Goal: Task Accomplishment & Management: Manage account settings

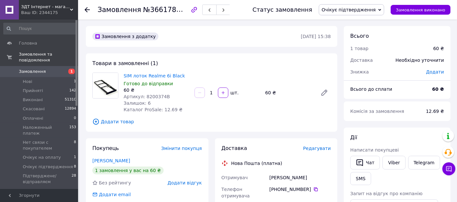
click at [358, 10] on span "Очікує підтвердження" at bounding box center [348, 9] width 54 height 5
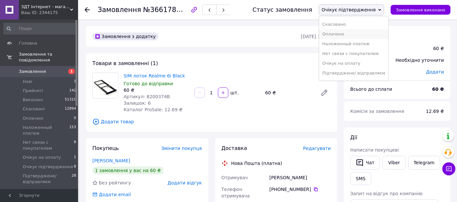
scroll to position [26, 0]
click at [351, 65] on li "Підтверджене/ відправляєм" at bounding box center [353, 65] width 69 height 10
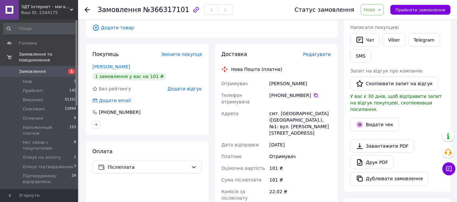
scroll to position [36, 0]
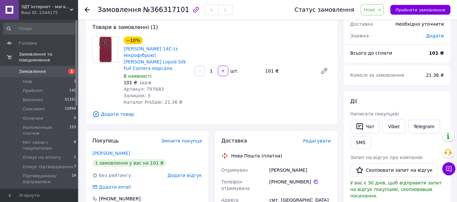
click at [227, 85] on div "−10% Чохол Xiaomi Redmi 14C-(з мікрофіброю) GETMAN Liquid Silk Full Camera марс…" at bounding box center [227, 71] width 212 height 72
click at [394, 127] on link "Viber" at bounding box center [393, 127] width 23 height 14
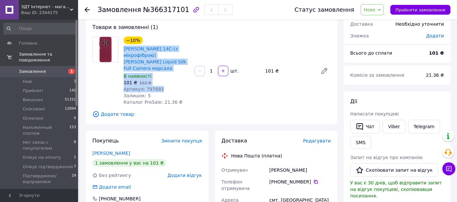
drag, startPoint x: 156, startPoint y: 83, endPoint x: 122, endPoint y: 49, distance: 49.0
click at [122, 49] on div "−10% Чохол Xiaomi Redmi 14C-(з мікрофіброю) GETMAN Liquid Silk Full Camera марс…" at bounding box center [156, 71] width 71 height 72
copy div "Чохол Xiaomi Redmi 14C-(з мікрофіброю) GETMAN Liquid Silk Full Camera марсала В…"
click at [390, 125] on link "Viber" at bounding box center [393, 127] width 23 height 14
copy div "Чохол Xiaomi Redmi 14C-(з мікрофіброю) GETMAN Liquid Silk Full Camera марсала В…"
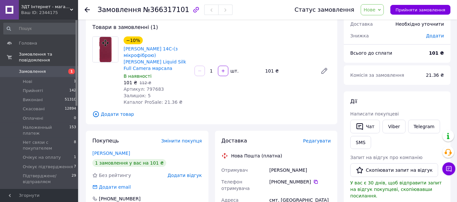
click at [253, 111] on span "Додати товар" at bounding box center [211, 114] width 238 height 7
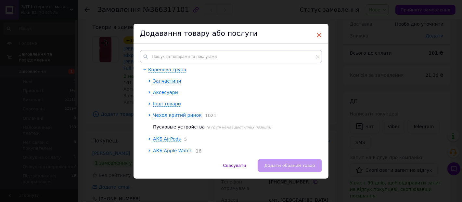
click at [317, 36] on span "×" at bounding box center [319, 35] width 6 height 11
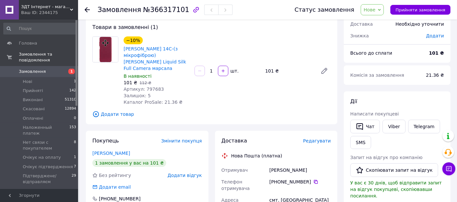
click at [382, 12] on span "Нове" at bounding box center [371, 9] width 23 height 11
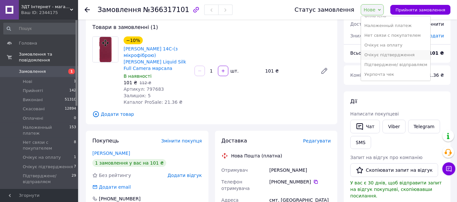
click at [379, 54] on li "Очікує підтвердження" at bounding box center [395, 55] width 69 height 10
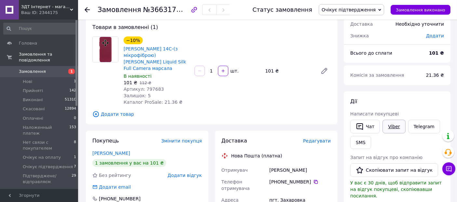
click at [389, 126] on link "Viber" at bounding box center [393, 127] width 23 height 14
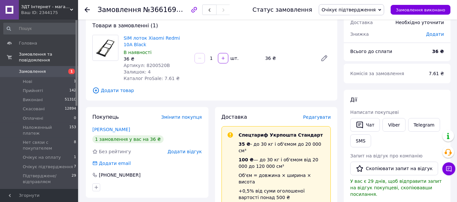
scroll to position [72, 0]
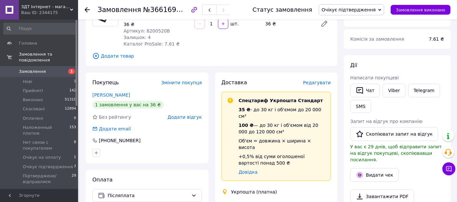
click at [357, 11] on span "Очікує підтвердження" at bounding box center [348, 9] width 54 height 5
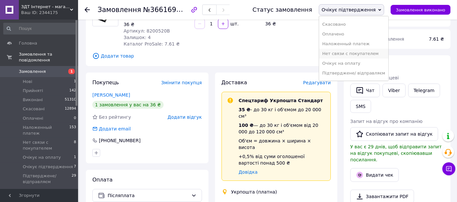
scroll to position [26, 0]
click at [346, 63] on li "Підтверджене/ відправляєм" at bounding box center [353, 65] width 69 height 10
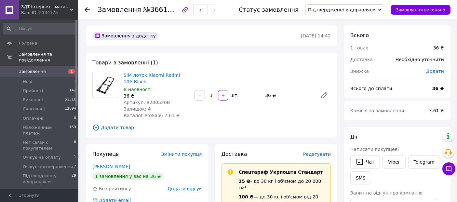
scroll to position [0, 0]
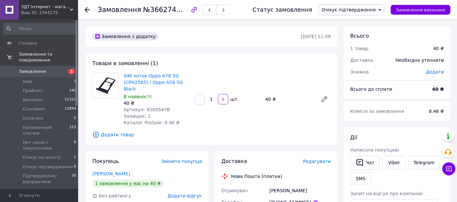
click at [360, 13] on span "Очікує підтвердження" at bounding box center [351, 9] width 65 height 11
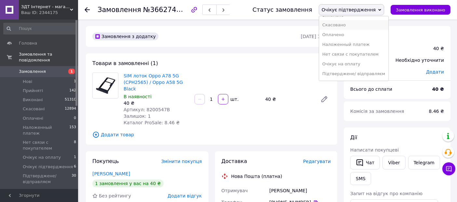
scroll to position [26, 0]
click at [354, 64] on li "Підтверджене/ відправляєм" at bounding box center [353, 65] width 69 height 10
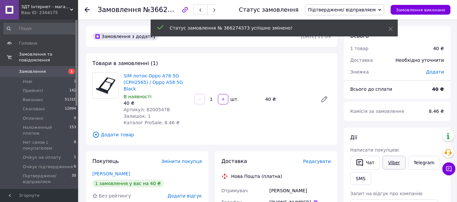
click at [392, 165] on link "Viber" at bounding box center [393, 163] width 23 height 14
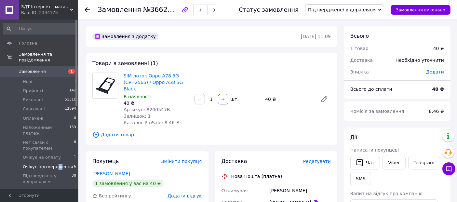
click at [55, 164] on span "Очікує підтвердження" at bounding box center [48, 167] width 50 height 6
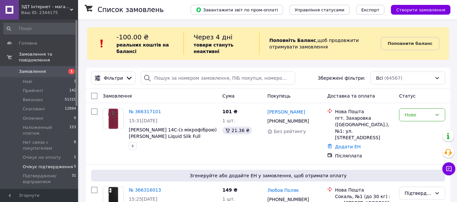
click at [48, 164] on span "Очікує підтвердження" at bounding box center [48, 167] width 50 height 6
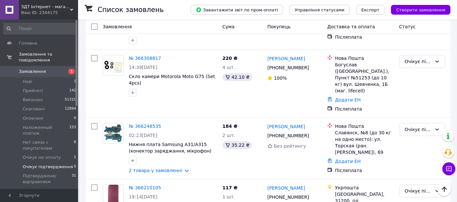
scroll to position [144, 0]
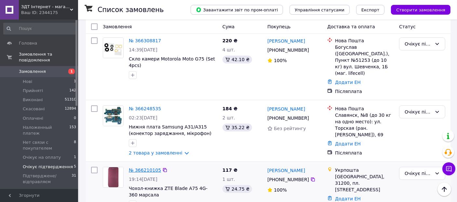
click at [143, 167] on link "№ 366210105" at bounding box center [145, 169] width 32 height 5
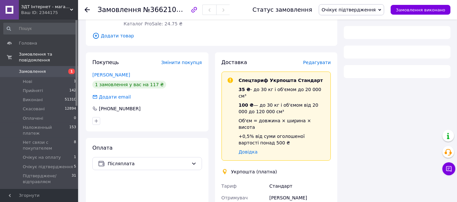
scroll to position [144, 0]
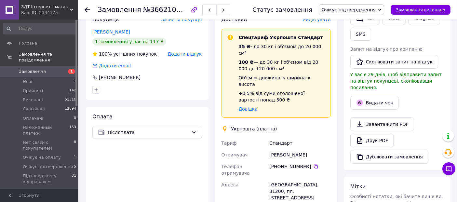
click at [363, 11] on span "Очікує підтвердження" at bounding box center [348, 9] width 54 height 5
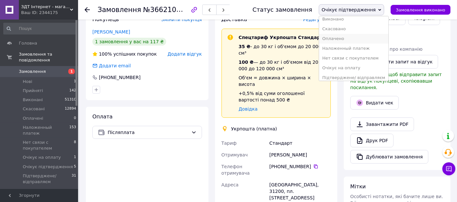
scroll to position [26, 0]
click at [345, 65] on li "Підтверджене/ відправляєм" at bounding box center [353, 65] width 69 height 10
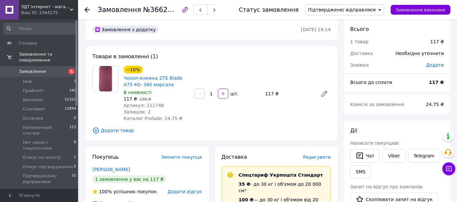
scroll to position [0, 0]
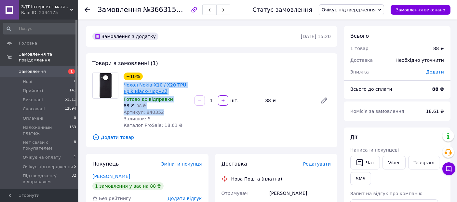
drag, startPoint x: 160, startPoint y: 111, endPoint x: 124, endPoint y: 84, distance: 45.1
click at [124, 84] on div "−10% Чохол Nokia X10 / X20 TPU Epik Black- чорний Готово до відправки 88 ₴   98…" at bounding box center [156, 100] width 71 height 59
copy div "Чохол Nokia X10 / X20 TPU Epik Black- чорний Готово до відправки 88 ₴   98 ₴ Ар…"
click at [392, 163] on link "Viber" at bounding box center [393, 163] width 23 height 14
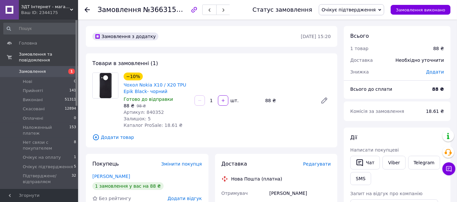
click at [243, 77] on div "−10% Чохол Nokia X10 / X20 TPU Epik Black- чорний Готово до відправки 88 ₴   98…" at bounding box center [227, 100] width 212 height 59
click at [387, 163] on link "Viber" at bounding box center [393, 163] width 23 height 14
click at [239, 139] on span "Додати товар" at bounding box center [211, 137] width 238 height 7
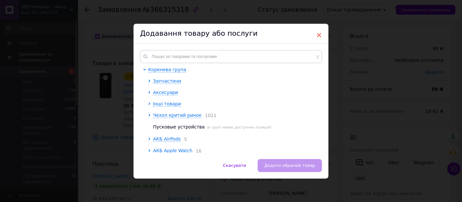
click at [318, 35] on span "×" at bounding box center [319, 35] width 6 height 11
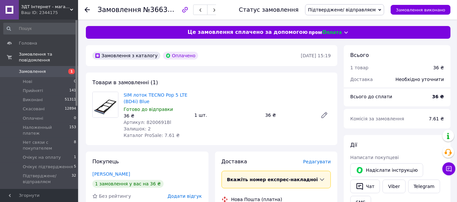
click at [361, 13] on span "Підтверджене/ відправляєм" at bounding box center [344, 9] width 79 height 11
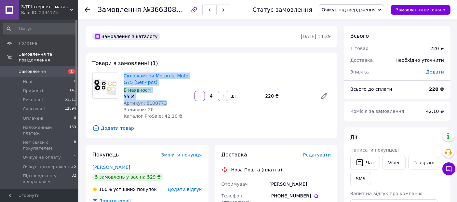
drag, startPoint x: 160, startPoint y: 102, endPoint x: 122, endPoint y: 74, distance: 47.2
click at [122, 74] on div "Скло камери Motorola Moto G75 (Set 4pcs) В наявності 55 ₴ Артикул: 8100773 Зали…" at bounding box center [156, 95] width 71 height 49
copy div "Скло камери Motorola Moto G75 (Set 4pcs) В наявності 55 ₴ Артикул: 8100773"
click at [394, 166] on link "Viber" at bounding box center [393, 163] width 23 height 14
click at [172, 96] on div "55 ₴" at bounding box center [157, 96] width 66 height 7
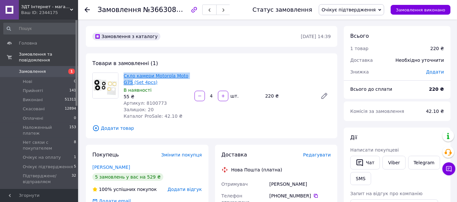
drag, startPoint x: 123, startPoint y: 75, endPoint x: 131, endPoint y: 82, distance: 10.9
click at [131, 82] on div "Скло камери Motorola Moto G75 (Set 4pcs) В наявності 55 ₴ Артикул: 8100773 Зали…" at bounding box center [156, 95] width 71 height 49
copy link "Скло камери Motorola Moto G75"
click at [297, 88] on div "Скло камери Motorola Moto G75 (Set 4pcs) В наявності 55 ₴ Артикул: 8100773 Зали…" at bounding box center [227, 95] width 212 height 49
click at [357, 9] on span "Очікує підтвердження" at bounding box center [348, 9] width 54 height 5
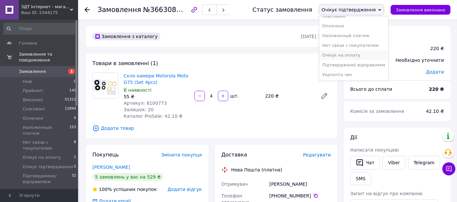
scroll to position [26, 0]
click at [346, 63] on li "Підтверджене/ відправляєм" at bounding box center [353, 65] width 69 height 10
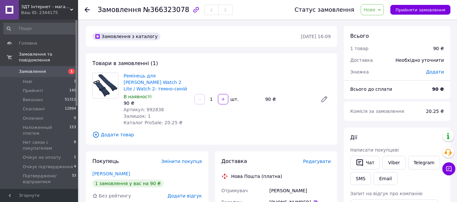
click at [149, 109] on span "Артикул: 992838" at bounding box center [144, 109] width 40 height 5
copy span "992838"
click at [192, 134] on span "Додати товар" at bounding box center [211, 134] width 238 height 7
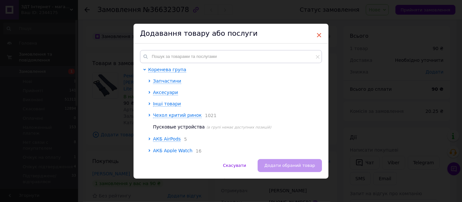
click at [318, 36] on span "×" at bounding box center [319, 35] width 6 height 11
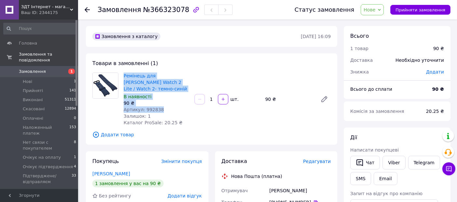
drag, startPoint x: 123, startPoint y: 75, endPoint x: 162, endPoint y: 110, distance: 52.3
click at [162, 110] on div "Ремінець для Xiaomi Redmi Watch 2 Lite / Watch 2- темно-синій В наявності 90 ₴ …" at bounding box center [156, 99] width 71 height 56
copy div "Ремінець для Xiaomi Redmi Watch 2 Lite / Watch 2- темно-синій В наявності 90 ₴ …"
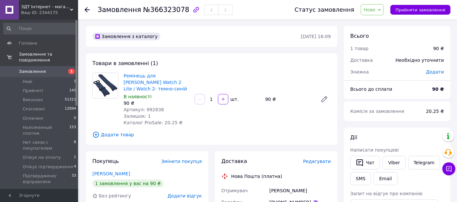
click at [223, 136] on span "Додати товар" at bounding box center [211, 134] width 238 height 7
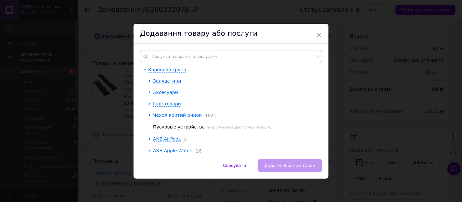
click at [317, 35] on span "×" at bounding box center [319, 35] width 6 height 11
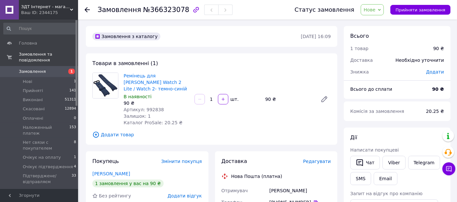
click at [384, 9] on div "Нове Прийнято Виконано Скасовано Оплачено Наложенный платеж Нет связи с покупат…" at bounding box center [371, 9] width 23 height 11
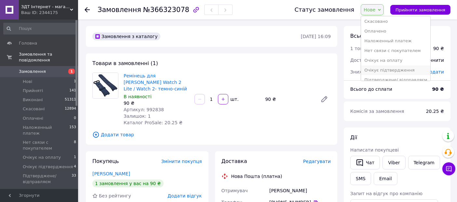
scroll to position [36, 0]
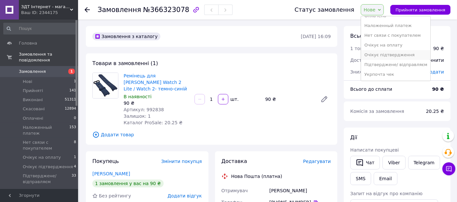
click at [382, 55] on li "Очікує підтвердження" at bounding box center [395, 55] width 69 height 10
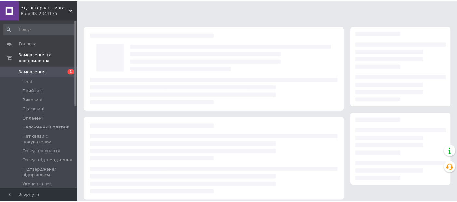
scroll to position [36, 0]
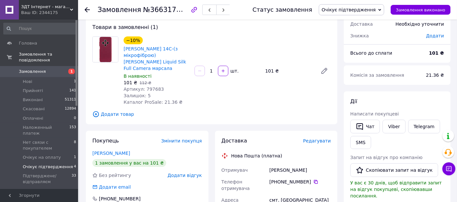
click at [38, 164] on span "Очікує підтвердження" at bounding box center [48, 167] width 50 height 6
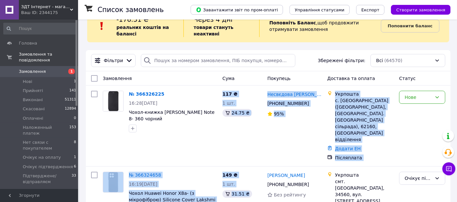
drag, startPoint x: 208, startPoint y: 186, endPoint x: 245, endPoint y: 216, distance: 47.4
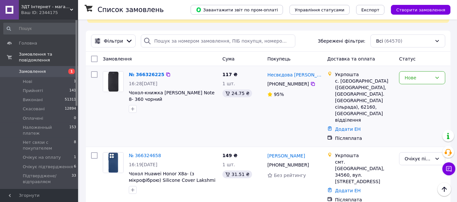
click at [211, 117] on div "№ 366326225 16:28[DATE] Чохол-книжка Xiaomi Redmi Note 8- 360 чорний" at bounding box center [160, 106] width 120 height 75
click at [39, 164] on span "Очікує підтвердження" at bounding box center [48, 167] width 50 height 6
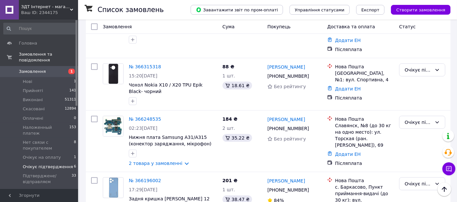
scroll to position [266, 0]
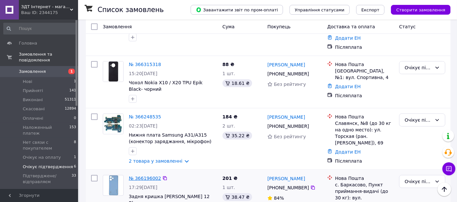
click at [147, 176] on link "№ 366196002" at bounding box center [145, 178] width 32 height 5
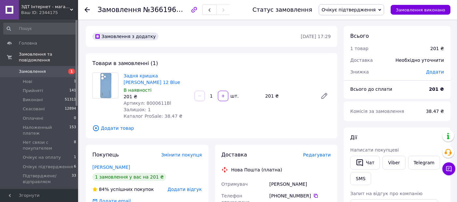
click at [153, 101] on span "Артикул: 8000611Bl" at bounding box center [147, 102] width 47 height 5
copy span "8000611Bl"
click at [245, 121] on div "Товари в замовленні (1) Задня кришка Xiaomi Redmi 12 Blue В наявності 201 ₴ Арт…" at bounding box center [211, 95] width 251 height 85
click at [164, 103] on div "Артикул: 8000611Bl" at bounding box center [157, 103] width 66 height 7
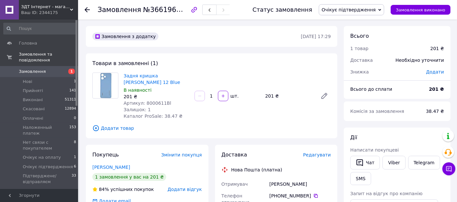
click at [232, 111] on div "Задня кришка Xiaomi Redmi 12 Blue В наявності 201 ₴ Артикул: 8000611Bl Залишок:…" at bounding box center [227, 95] width 212 height 49
click at [356, 6] on span "Очікує підтвердження" at bounding box center [351, 9] width 65 height 11
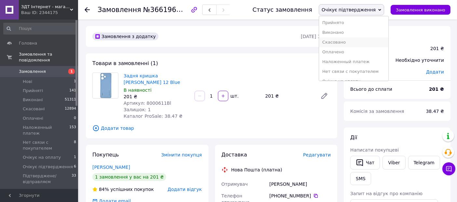
click at [342, 41] on li "Скасовано" at bounding box center [353, 42] width 69 height 10
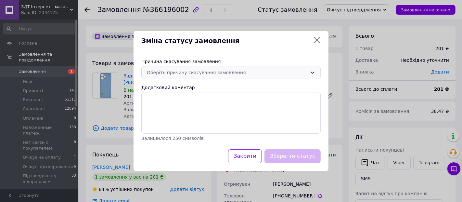
click at [206, 75] on div "Оберіть причину скасування замовлення" at bounding box center [227, 72] width 161 height 7
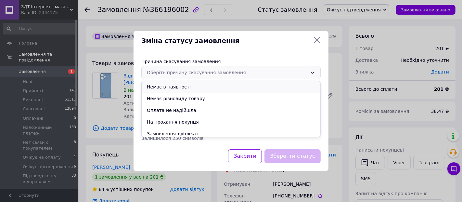
click at [164, 85] on li "Немає в наявності" at bounding box center [231, 87] width 179 height 12
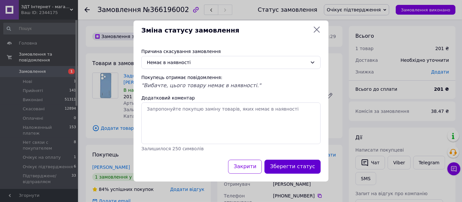
click at [292, 165] on button "Зберегти статус" at bounding box center [293, 167] width 56 height 14
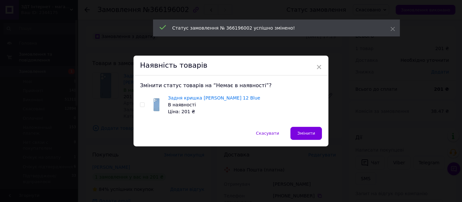
click at [140, 105] on input "checkbox" at bounding box center [142, 105] width 4 height 4
checkbox input "true"
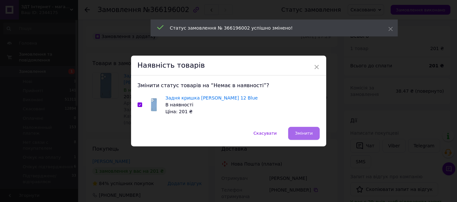
click at [301, 134] on span "Змінити" at bounding box center [304, 133] width 18 height 5
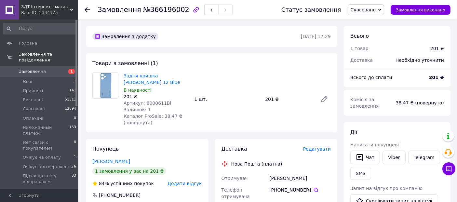
click at [152, 101] on span "Артикул: 8000611Bl" at bounding box center [147, 102] width 47 height 5
copy span "8000611Bl"
click at [41, 164] on span "Очікує підтвердження" at bounding box center [48, 167] width 50 height 6
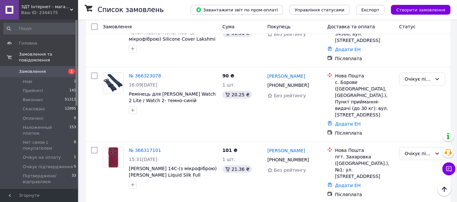
scroll to position [180, 0]
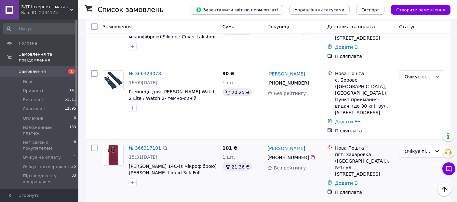
click at [140, 145] on link "№ 366317101" at bounding box center [145, 147] width 32 height 5
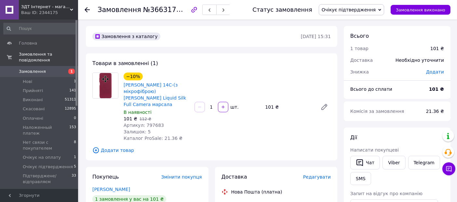
click at [371, 11] on span "Очікує підтвердження" at bounding box center [348, 9] width 54 height 5
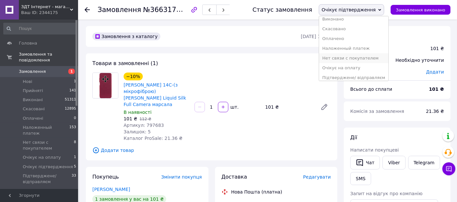
scroll to position [26, 0]
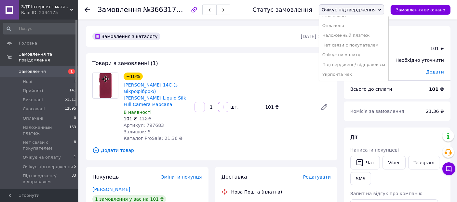
click at [343, 63] on li "Підтверджене/ відправляєм" at bounding box center [353, 65] width 69 height 10
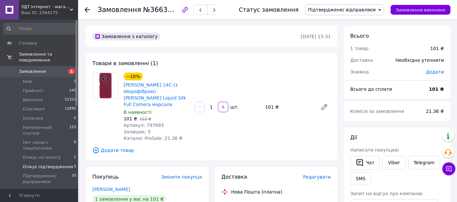
click at [41, 164] on span "Очікує підтвердження" at bounding box center [48, 167] width 50 height 6
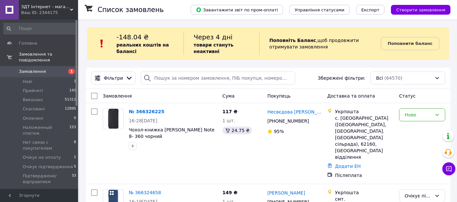
scroll to position [36, 0]
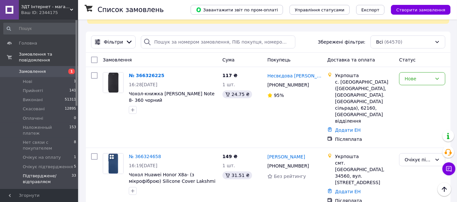
click at [42, 173] on span "Підтверджене/ відправляєм" at bounding box center [47, 179] width 49 height 12
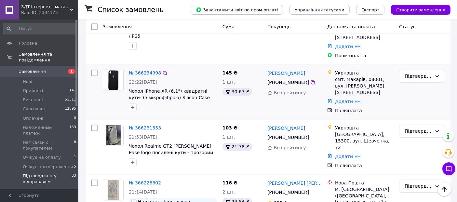
scroll to position [1625, 0]
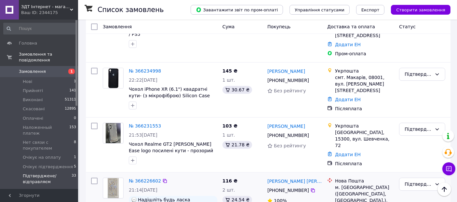
click at [27, 69] on span "Замовлення" at bounding box center [32, 72] width 27 height 6
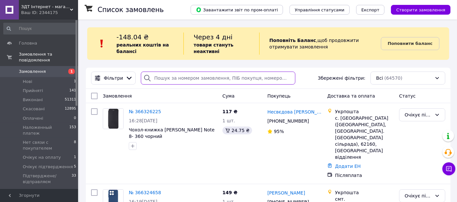
paste input "[PHONE_NUMBER]"
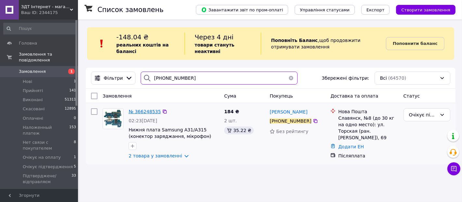
type input "[PHONE_NUMBER]"
click at [144, 112] on span "№ 366248535" at bounding box center [145, 111] width 32 height 5
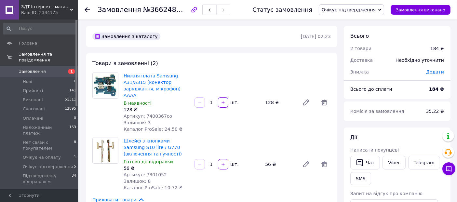
click at [165, 10] on span "№366248535" at bounding box center [166, 10] width 46 height 8
copy span "366248535"
click at [154, 113] on span "Артикул: 7400367co" at bounding box center [148, 115] width 48 height 5
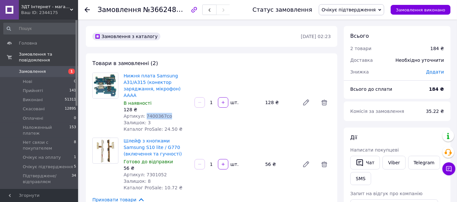
copy span "7400367co"
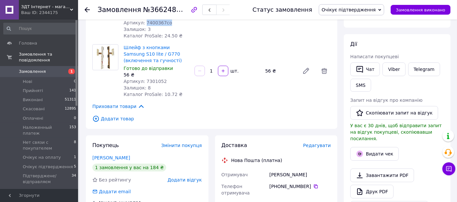
scroll to position [108, 0]
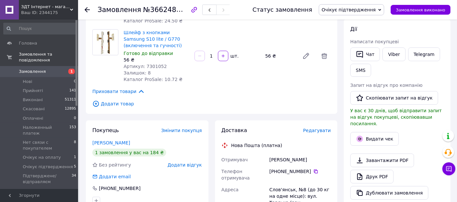
click at [149, 64] on span "Артикул: 7301052" at bounding box center [145, 66] width 43 height 5
copy span "7301052"
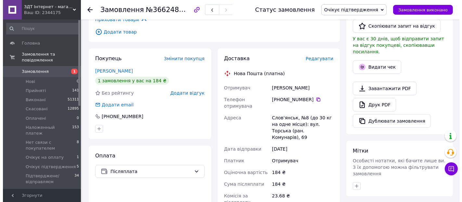
scroll to position [180, 0]
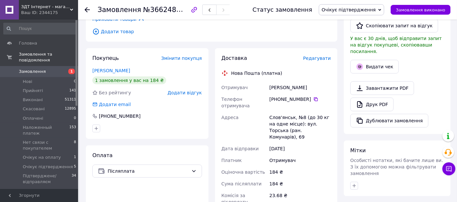
click at [277, 111] on div "Слов'янськ, №8 (до 30 кг на одне місце): вул. Торська (ран. Комунарів), 69" at bounding box center [300, 126] width 64 height 31
copy div "[GEOGRAPHIC_DATA]"
click at [314, 97] on icon at bounding box center [316, 99] width 4 height 4
drag, startPoint x: 269, startPoint y: 78, endPoint x: 302, endPoint y: 80, distance: 32.9
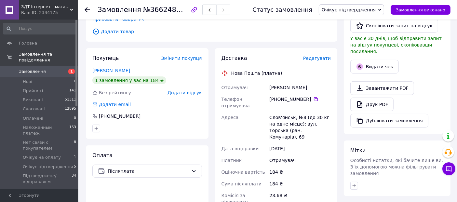
click at [308, 82] on div "[PERSON_NAME]" at bounding box center [300, 88] width 64 height 12
copy div "[PERSON_NAME]"
click at [321, 56] on span "Редагувати" at bounding box center [317, 58] width 28 height 5
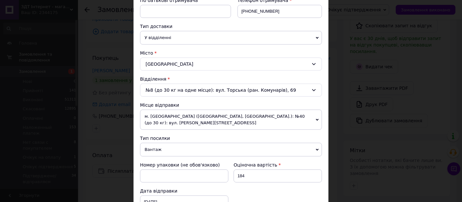
scroll to position [144, 0]
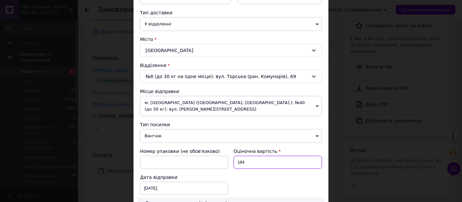
click at [244, 163] on input "184" at bounding box center [278, 162] width 88 height 13
type input "1"
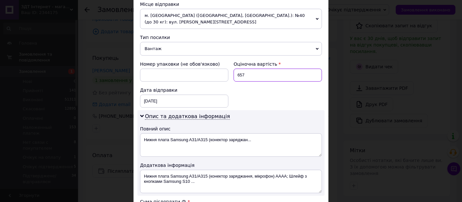
scroll to position [253, 0]
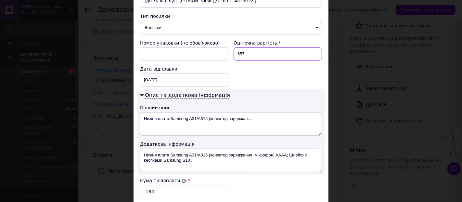
type input "657"
click at [164, 27] on span "Вантаж" at bounding box center [231, 28] width 182 height 14
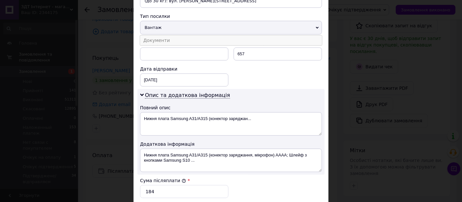
click at [166, 41] on li "Документи" at bounding box center [231, 40] width 182 height 10
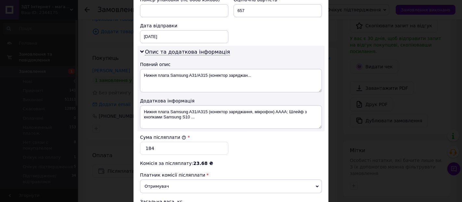
scroll to position [325, 0]
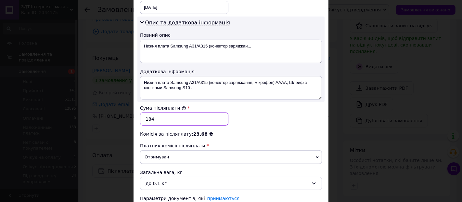
click at [160, 116] on input "184" at bounding box center [184, 118] width 88 height 13
type input "1"
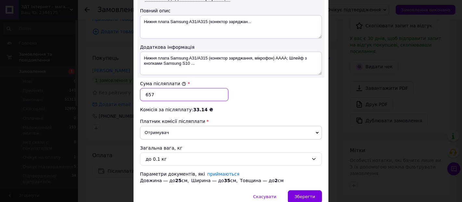
scroll to position [377, 0]
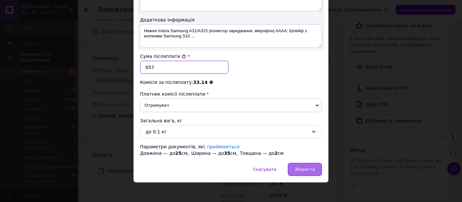
type input "657"
click at [307, 167] on span "Зберегти" at bounding box center [305, 169] width 20 height 5
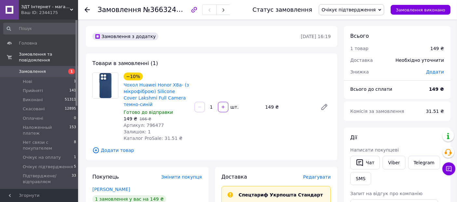
click at [150, 124] on span "Артикул: 796477" at bounding box center [144, 125] width 40 height 5
click at [151, 124] on span "Артикул: 796477" at bounding box center [144, 125] width 40 height 5
copy span "796477"
click at [172, 126] on div "Артикул: 796477" at bounding box center [157, 125] width 66 height 7
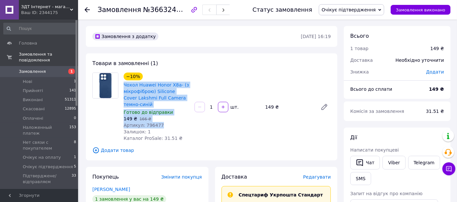
drag, startPoint x: 161, startPoint y: 125, endPoint x: 127, endPoint y: 85, distance: 51.9
click at [122, 86] on div "−10% Чохол Huawei Honor X8a- (з мікрофіброю) Silicone Cover Lakshmi Full Camera…" at bounding box center [156, 107] width 71 height 72
copy div "Чохол Huawei Honor X8a- (з мікрофіброю) Silicone Cover Lakshmi Full Camera темн…"
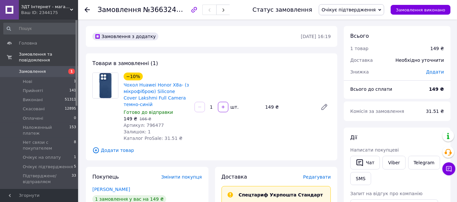
click at [226, 125] on div "−10% Чохол Huawei Honor X8a- (з мікрофіброю) Silicone Cover Lakshmi Full Camera…" at bounding box center [227, 107] width 212 height 72
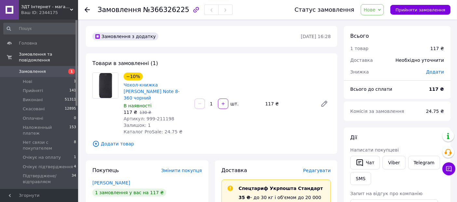
click at [157, 116] on span "Артикул: 999-211198" at bounding box center [149, 118] width 51 height 5
copy span "211198"
click at [179, 122] on div "Залишок: 1" at bounding box center [157, 125] width 66 height 7
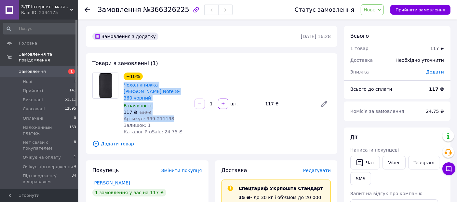
drag, startPoint x: 167, startPoint y: 111, endPoint x: 125, endPoint y: 86, distance: 49.2
click at [123, 86] on div "−10% Чохол-книжка Xiaomi Redmi Note 8- 360 чорний В наявності 117 ₴   130 ₴ Арт…" at bounding box center [156, 103] width 71 height 65
copy div "Чохол-книжка Xiaomi Redmi Note 8- 360 чорний В наявності 117 ₴   130 ₴ Артикул:…"
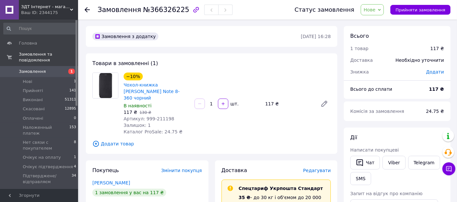
click at [263, 82] on div "−10% Чохол-книжка Xiaomi Redmi Note 8- 360 чорний В наявності 117 ₴   130 ₴ Арт…" at bounding box center [227, 103] width 212 height 65
click at [375, 12] on span "Нове" at bounding box center [369, 9] width 12 height 5
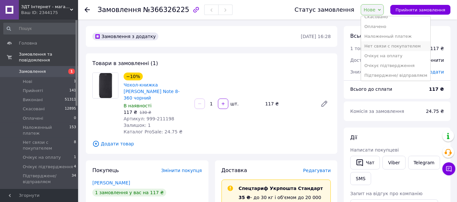
scroll to position [36, 0]
click at [384, 54] on li "Очікує підтвердження" at bounding box center [395, 55] width 69 height 10
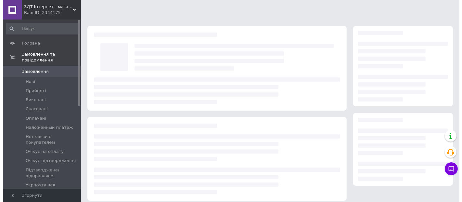
scroll to position [95, 0]
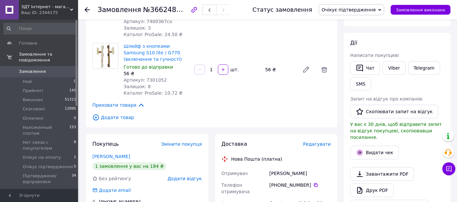
click at [320, 141] on span "Редагувати" at bounding box center [317, 143] width 28 height 5
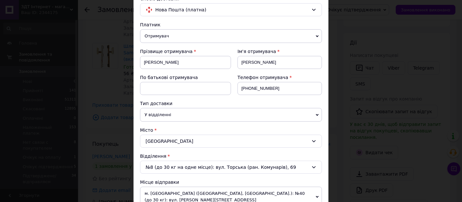
scroll to position [144, 0]
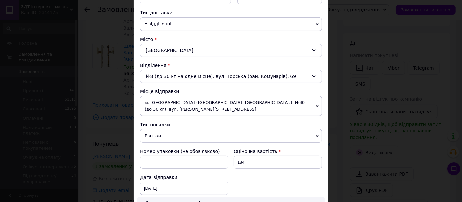
click at [158, 135] on span "Вантаж" at bounding box center [231, 136] width 182 height 14
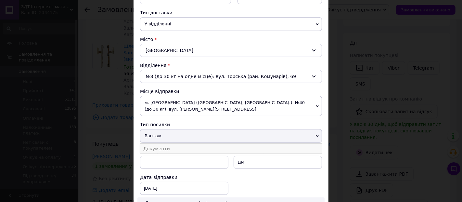
click at [157, 146] on li "Документи" at bounding box center [231, 149] width 182 height 10
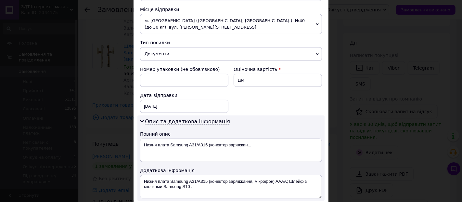
scroll to position [253, 0]
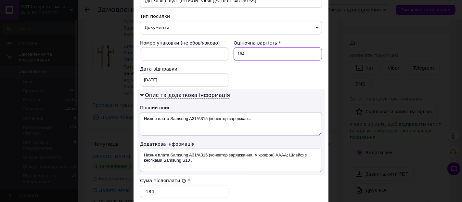
click at [258, 51] on input "184" at bounding box center [278, 53] width 88 height 13
type input "1"
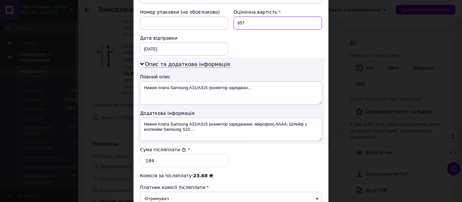
scroll to position [325, 0]
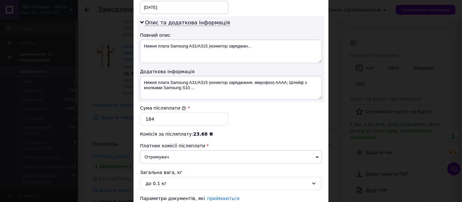
type input "657"
click at [152, 119] on input "184" at bounding box center [184, 118] width 88 height 13
type input "1"
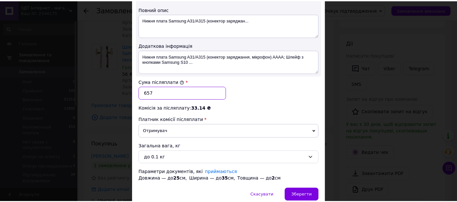
scroll to position [377, 0]
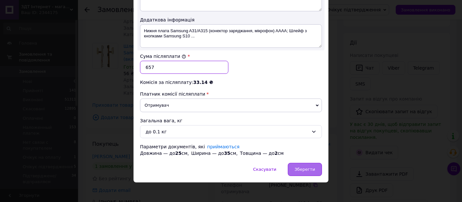
type input "657"
click at [310, 167] on span "Зберегти" at bounding box center [305, 169] width 20 height 5
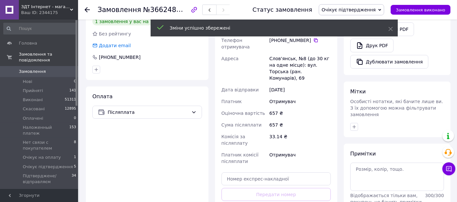
scroll to position [275, 0]
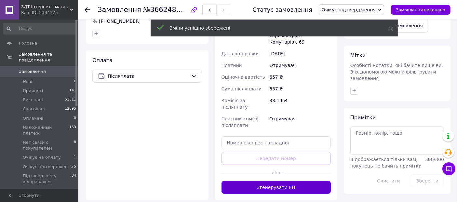
click at [264, 181] on button "Згенерувати ЕН" at bounding box center [276, 187] width 110 height 13
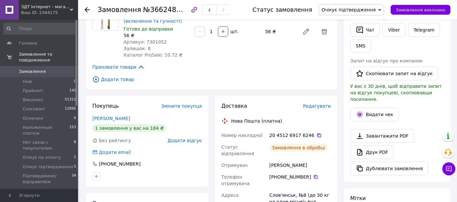
scroll to position [131, 0]
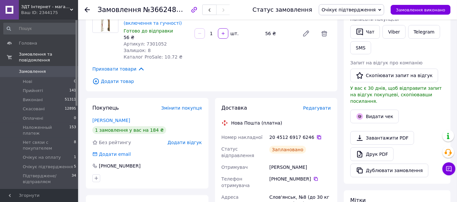
click at [317, 135] on icon at bounding box center [319, 137] width 4 height 4
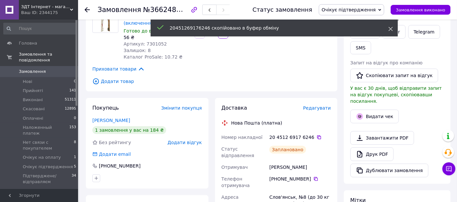
click at [389, 29] on icon at bounding box center [390, 29] width 5 height 5
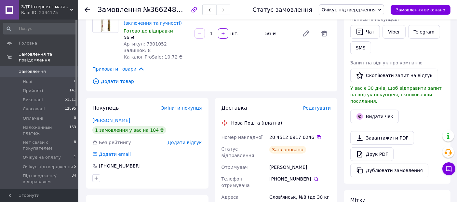
click at [354, 10] on span "Очікує підтвердження" at bounding box center [348, 9] width 54 height 5
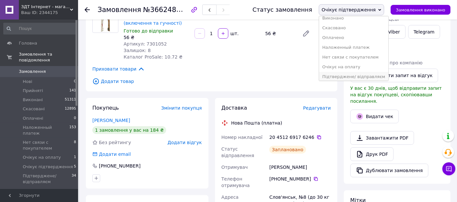
scroll to position [26, 0]
click at [349, 36] on li "Наложенный платеж" at bounding box center [353, 36] width 69 height 10
